Goal: Task Accomplishment & Management: Manage account settings

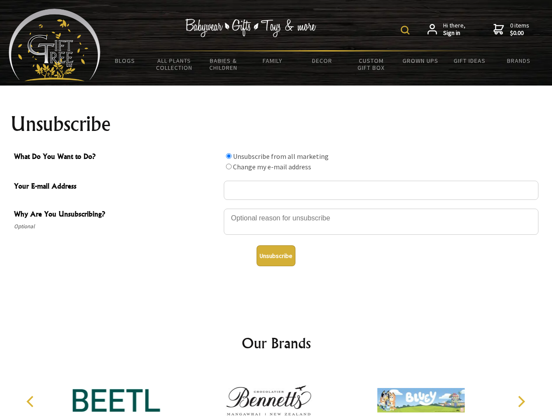
click at [406, 30] on img at bounding box center [405, 30] width 9 height 9
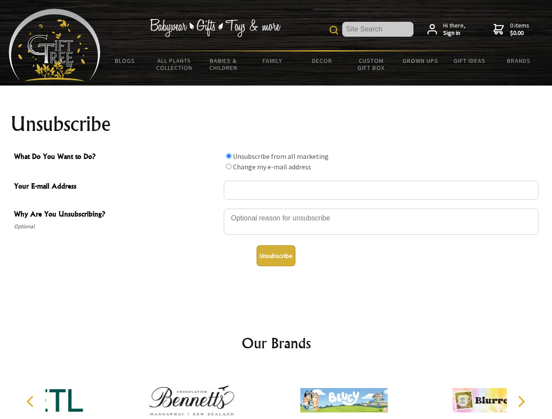
click at [276, 208] on div at bounding box center [381, 223] width 315 height 31
click at [228, 156] on input "What Do You Want to Do?" at bounding box center [229, 156] width 6 height 6
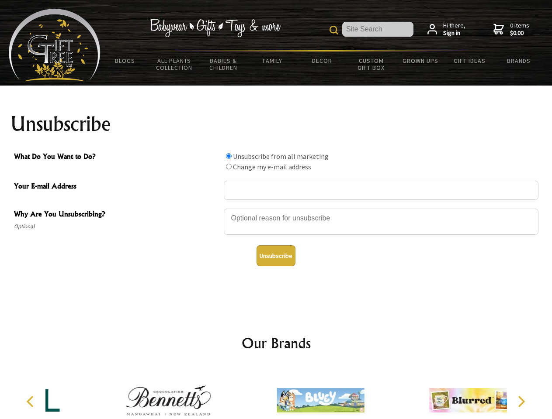
click at [228, 166] on input "What Do You Want to Do?" at bounding box center [229, 167] width 6 height 6
radio input "true"
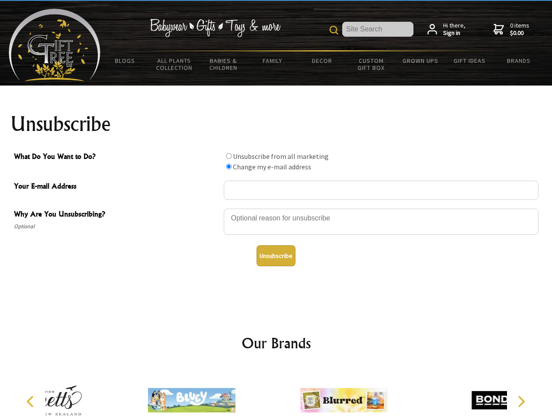
click at [276, 256] on button "Unsubscribe" at bounding box center [275, 256] width 39 height 21
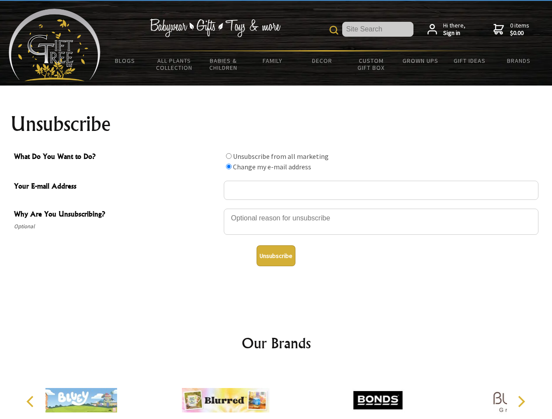
click at [31, 402] on icon "Previous" at bounding box center [30, 401] width 11 height 11
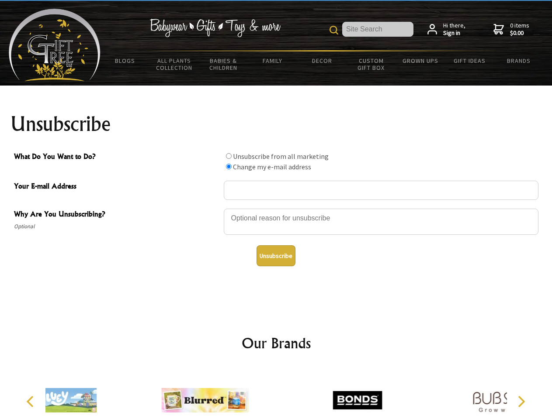
click at [521, 402] on icon "Next" at bounding box center [520, 401] width 11 height 11
